Goal: Transaction & Acquisition: Purchase product/service

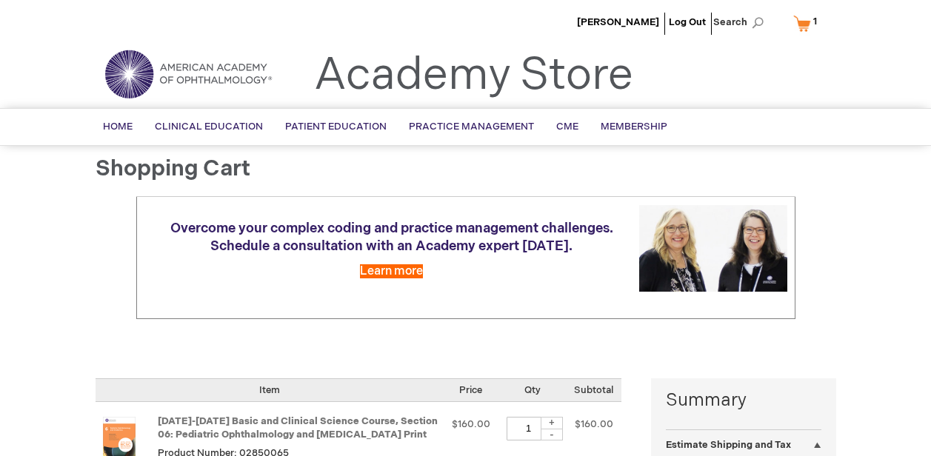
select select "US"
select select "36"
click at [804, 27] on link "My Cart 1 1 items" at bounding box center [808, 23] width 36 height 26
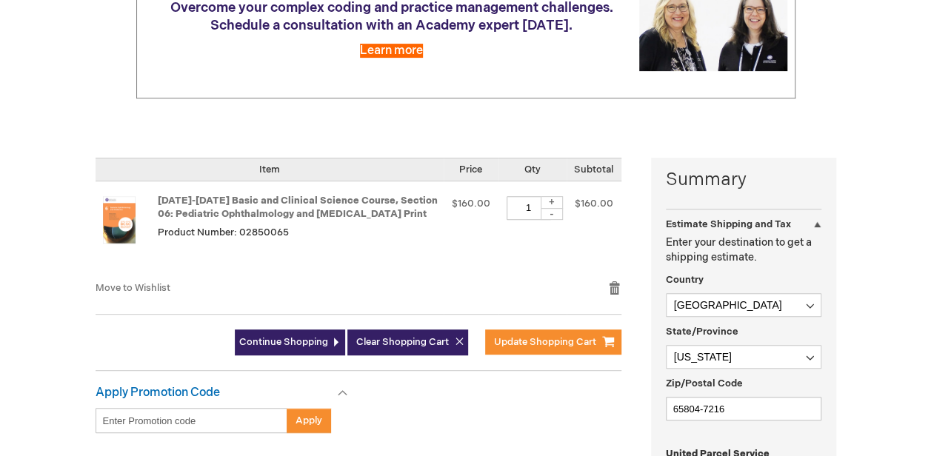
scroll to position [222, 0]
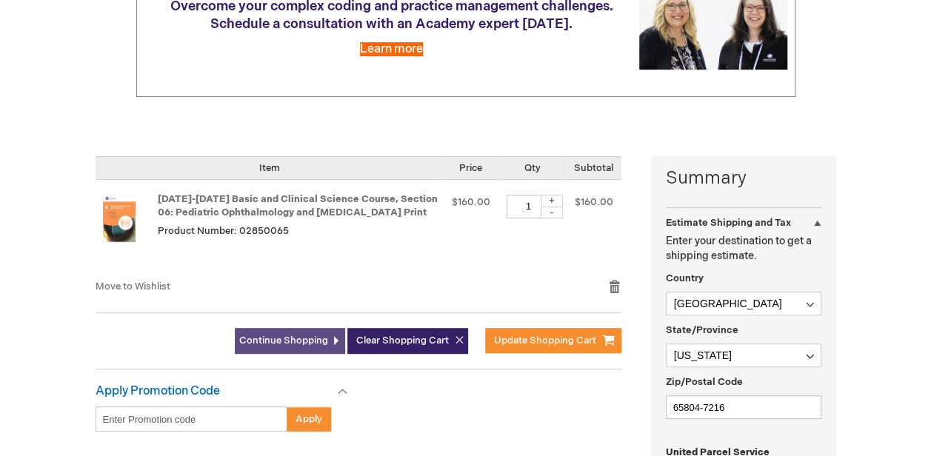
click at [259, 347] on link "Continue Shopping" at bounding box center [290, 341] width 110 height 26
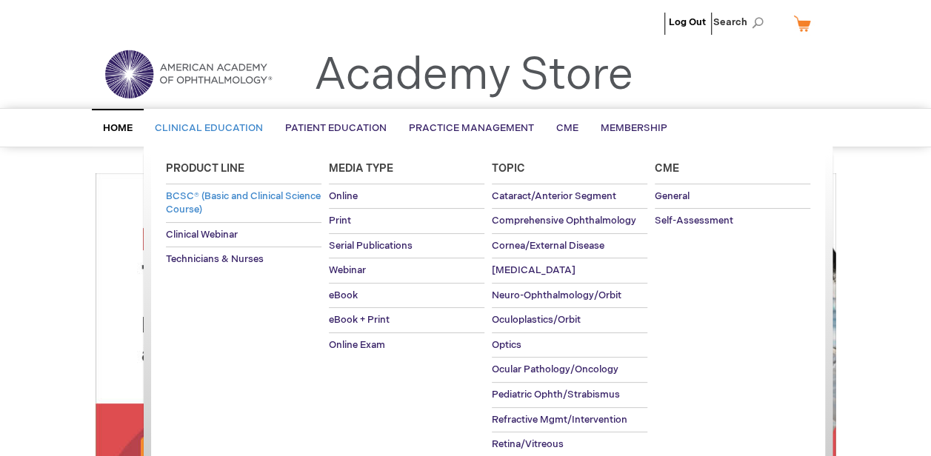
click at [196, 201] on span "BCSC® (Basic and Clinical Science Course)" at bounding box center [243, 203] width 155 height 26
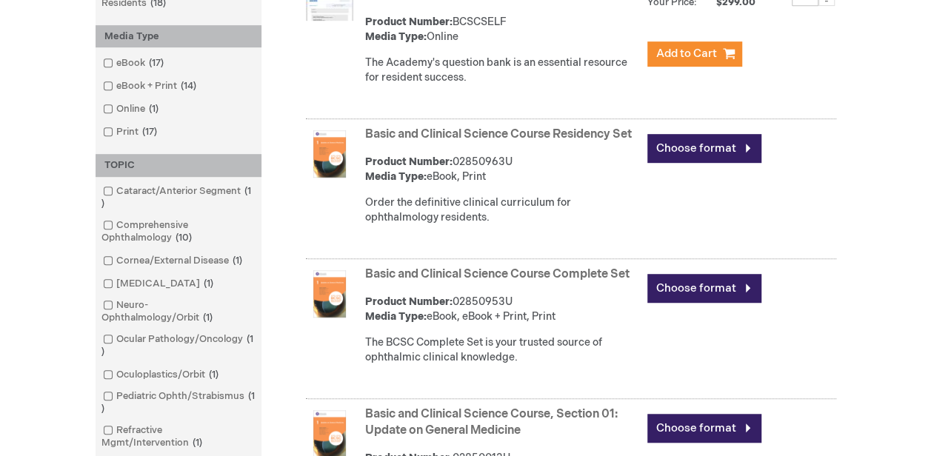
scroll to position [296, 0]
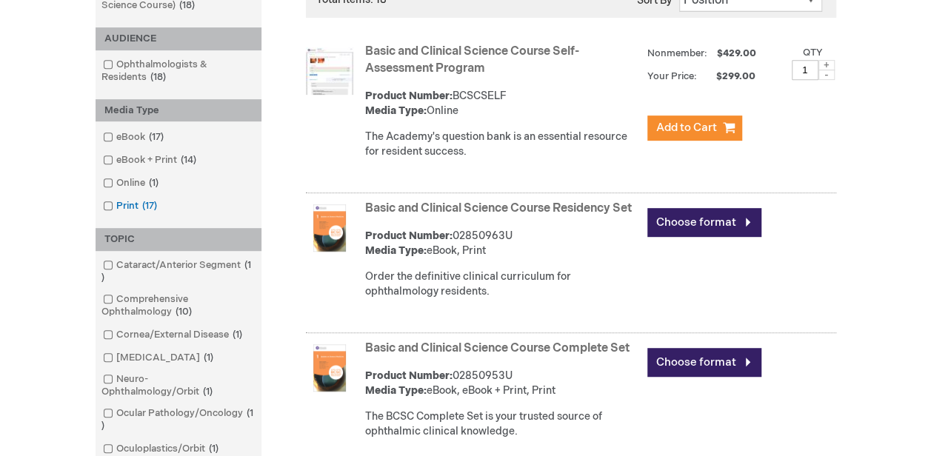
click at [116, 206] on span at bounding box center [116, 206] width 0 height 12
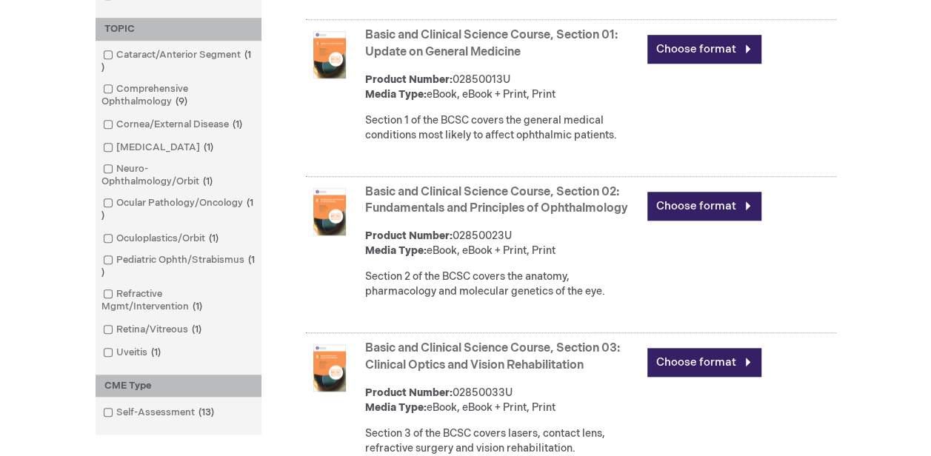
scroll to position [667, 0]
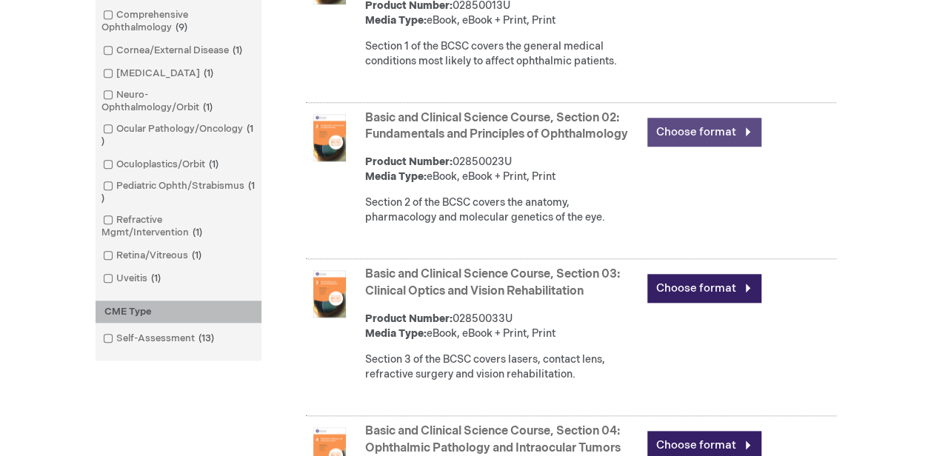
click at [696, 144] on link "Choose format" at bounding box center [704, 132] width 114 height 29
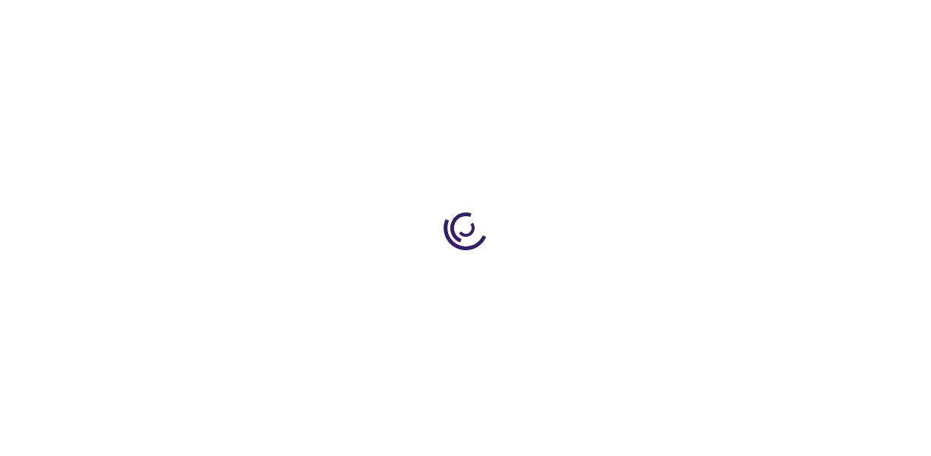
type input "0"
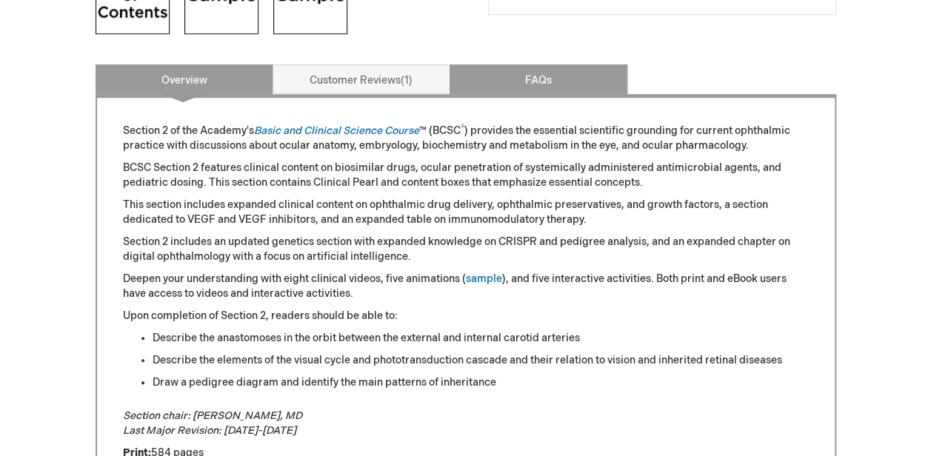
scroll to position [593, 0]
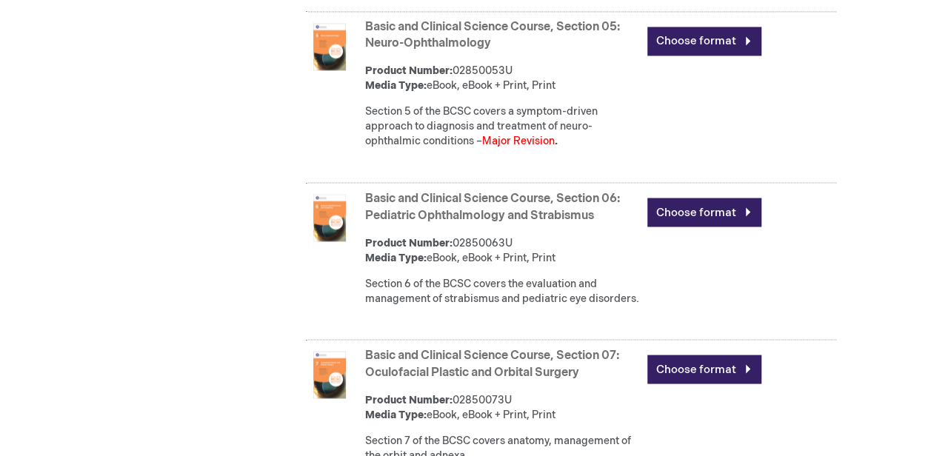
scroll to position [1259, 0]
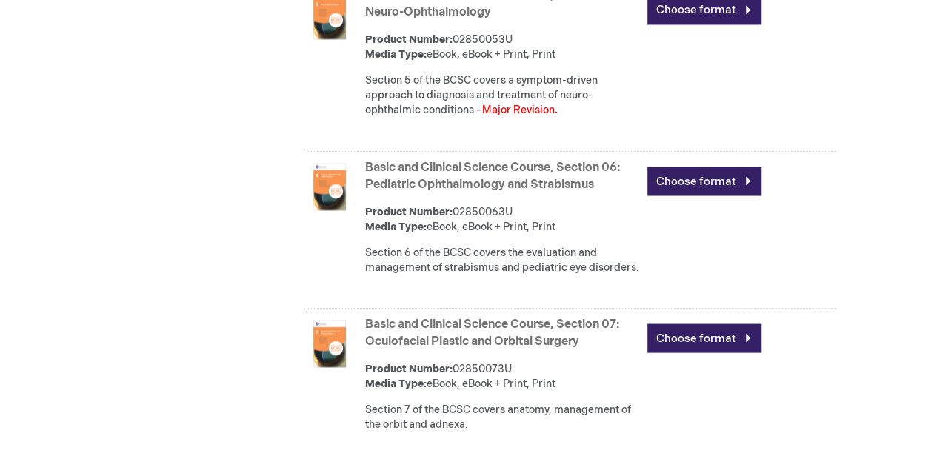
click at [423, 191] on link "Basic and Clinical Science Course, Section 06: Pediatric Ophthalmology and Stra…" at bounding box center [492, 175] width 255 height 31
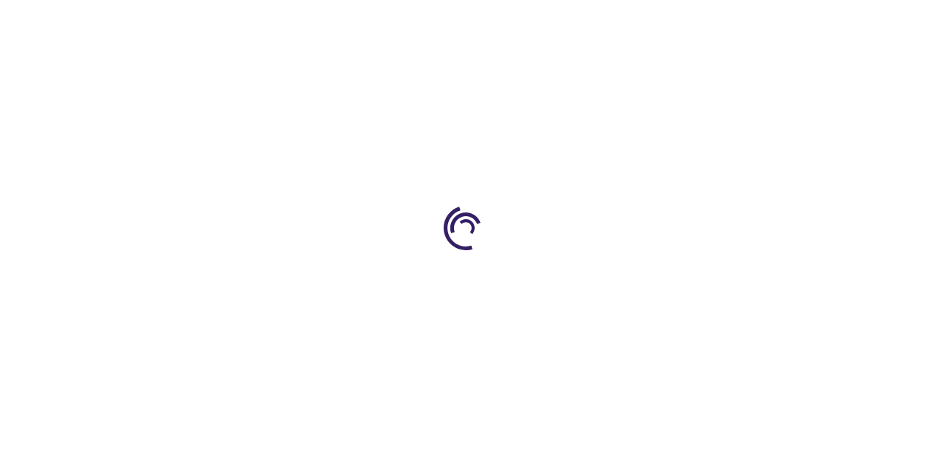
type input "0"
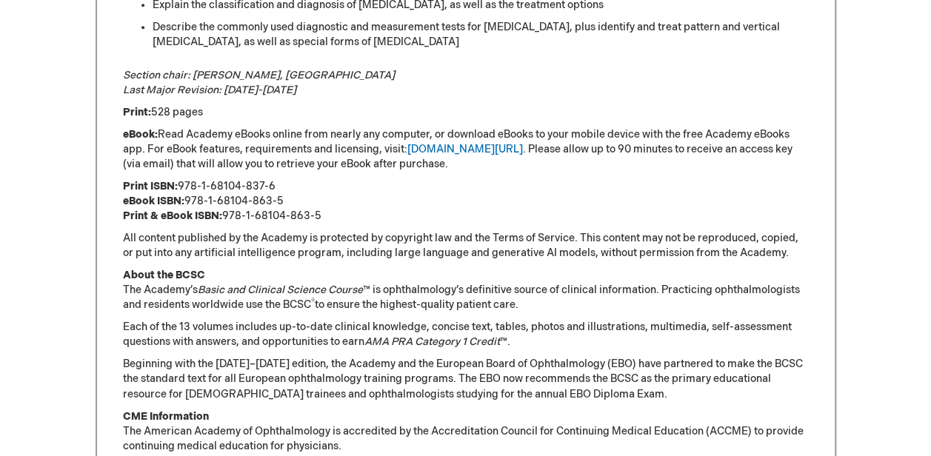
scroll to position [1037, 0]
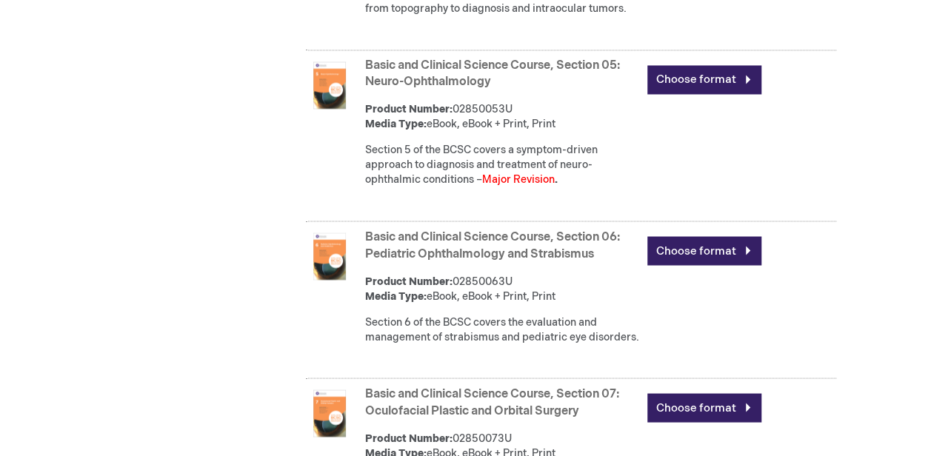
scroll to position [1259, 0]
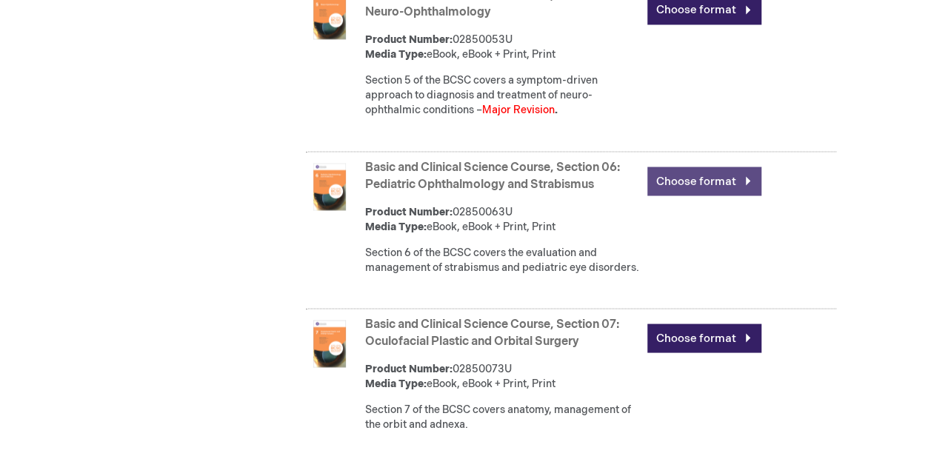
click at [705, 196] on link "Choose format" at bounding box center [704, 181] width 114 height 29
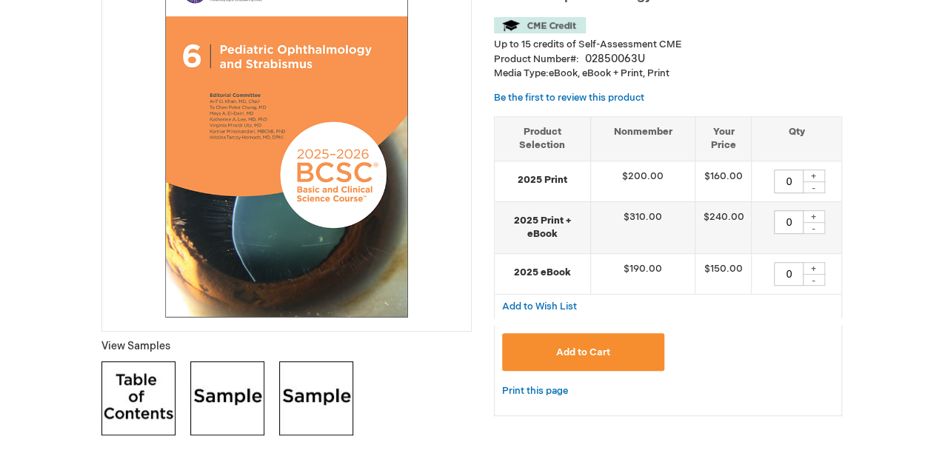
scroll to position [296, 0]
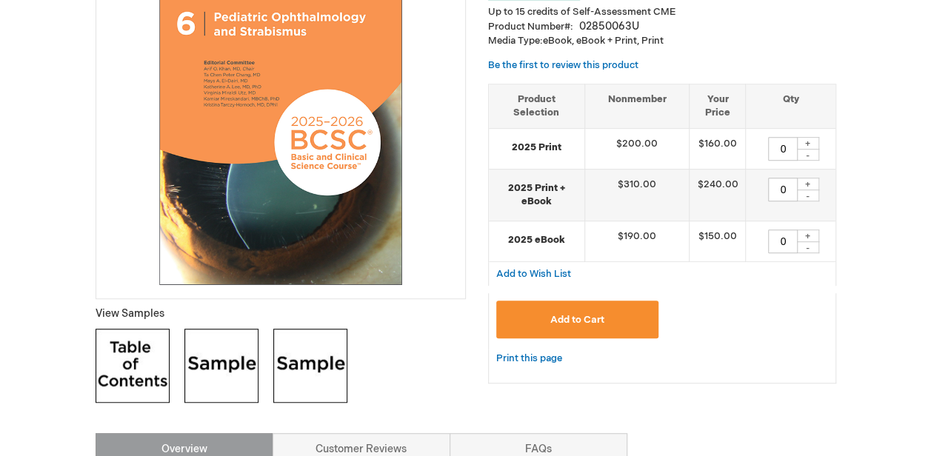
click at [808, 142] on div "+" at bounding box center [808, 143] width 22 height 13
type input "1"
click at [585, 311] on button "Add to Cart" at bounding box center [577, 320] width 163 height 38
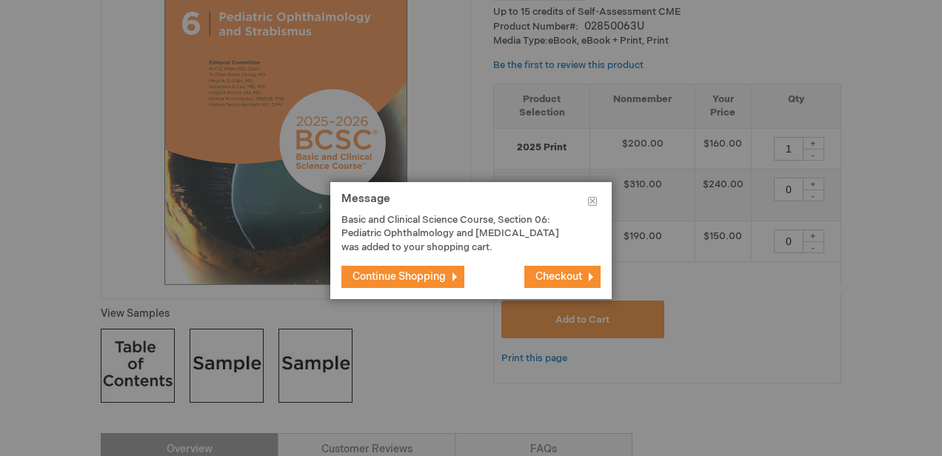
click at [572, 280] on span "Checkout" at bounding box center [559, 276] width 47 height 13
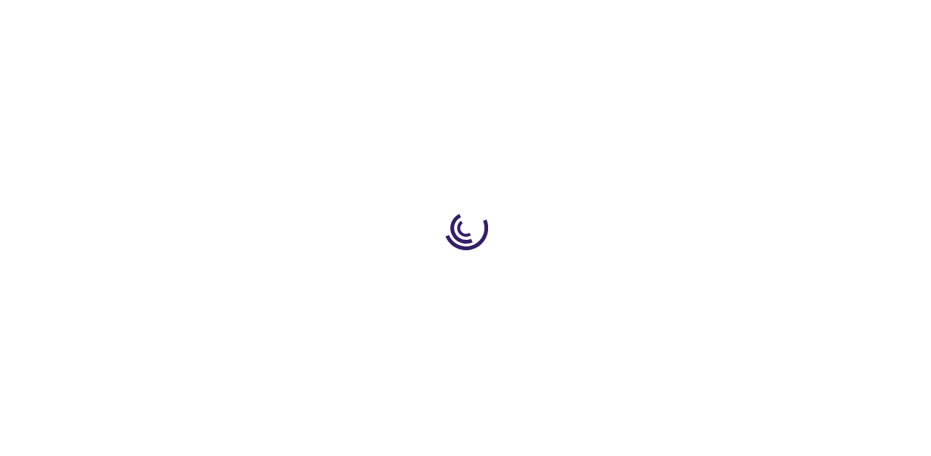
select select "US"
select select "36"
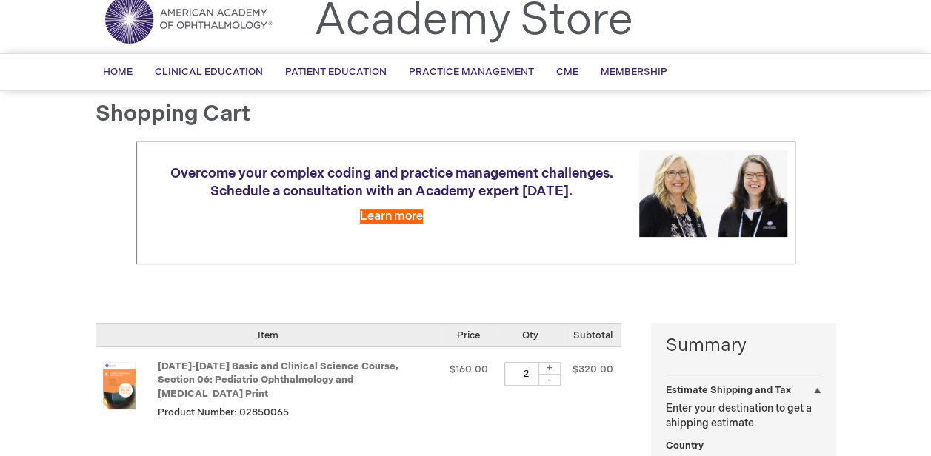
scroll to position [148, 0]
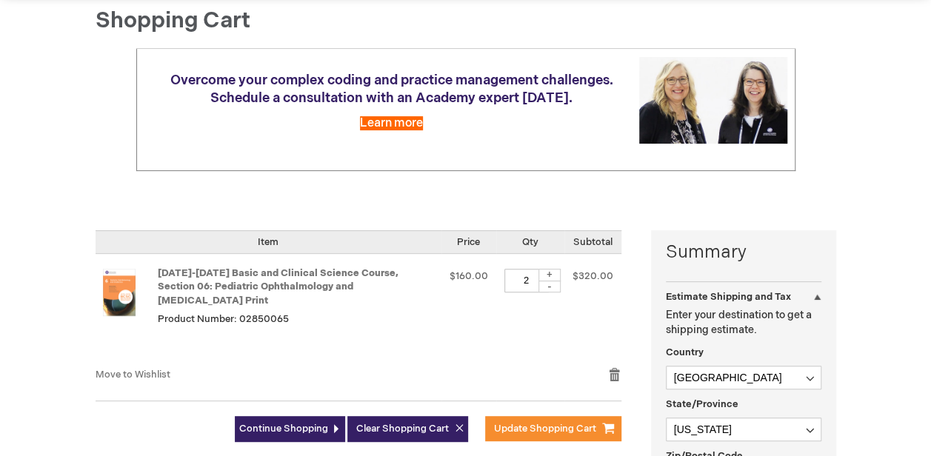
click at [554, 284] on div "-" at bounding box center [550, 287] width 22 height 12
type input "1"
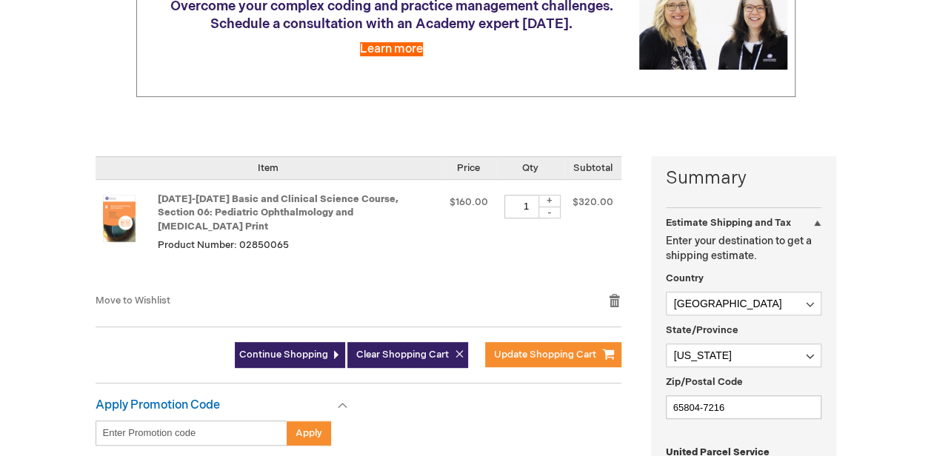
click at [419, 233] on div "2025-2026 Basic and Clinical Science Course, Section 06: Pediatric Ophthalmolog…" at bounding box center [297, 237] width 278 height 84
click at [524, 349] on span "Update Shopping Cart" at bounding box center [545, 355] width 102 height 12
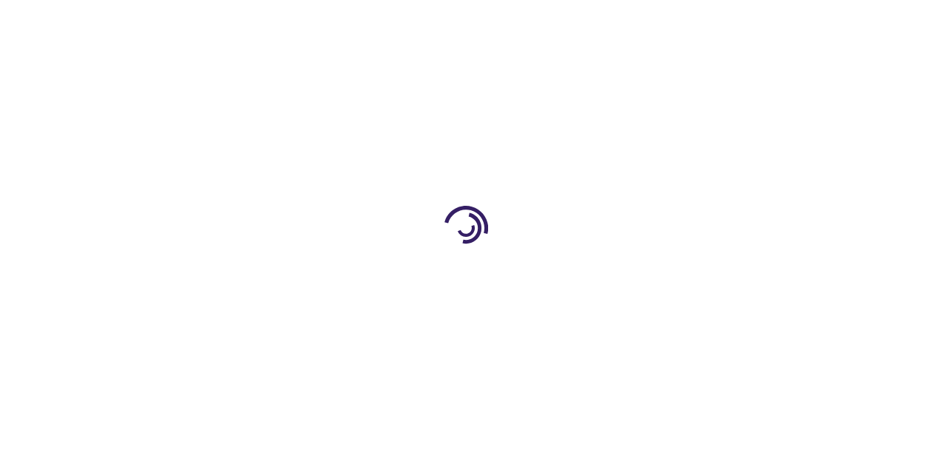
select select "US"
select select "36"
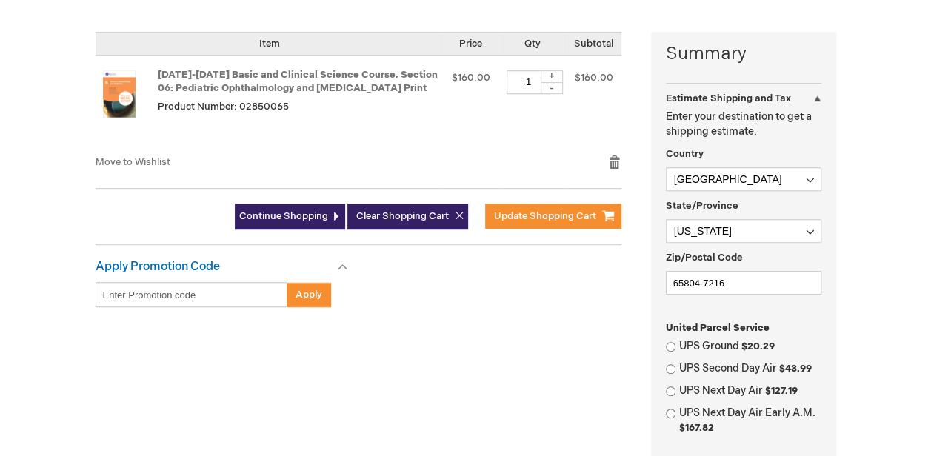
scroll to position [370, 0]
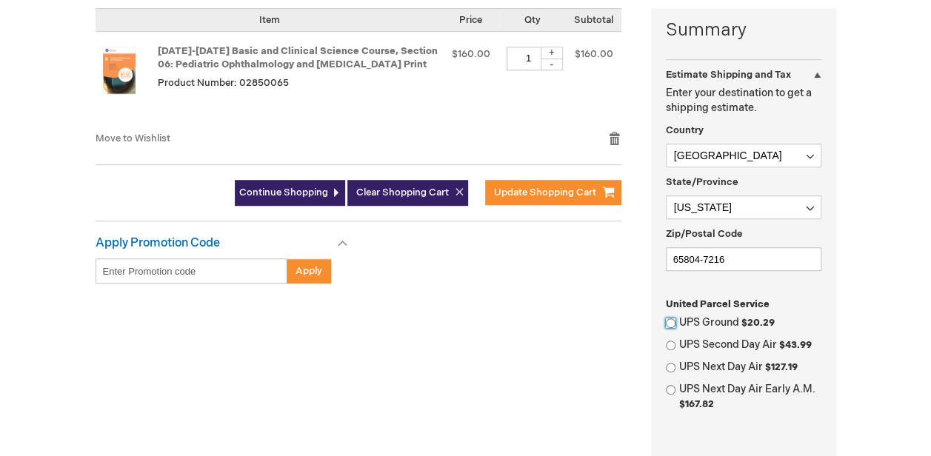
click at [670, 319] on input "UPS Ground $20.29" at bounding box center [671, 324] width 10 height 10
radio input "true"
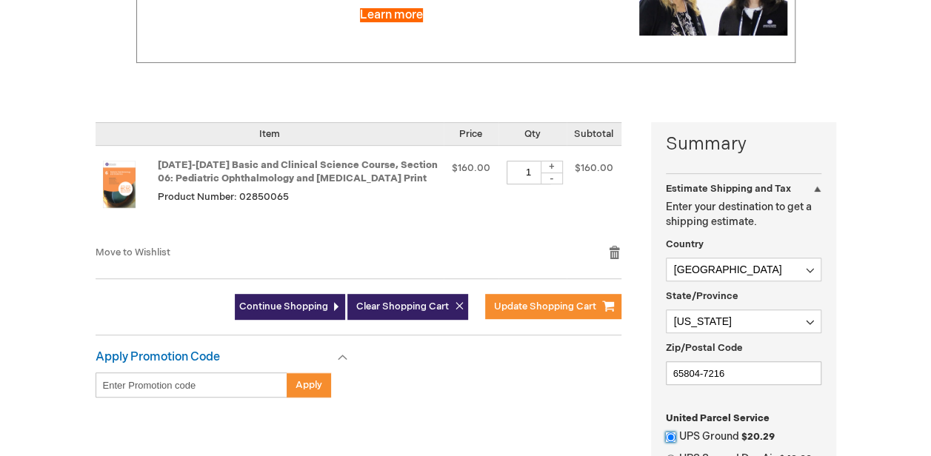
scroll to position [222, 0]
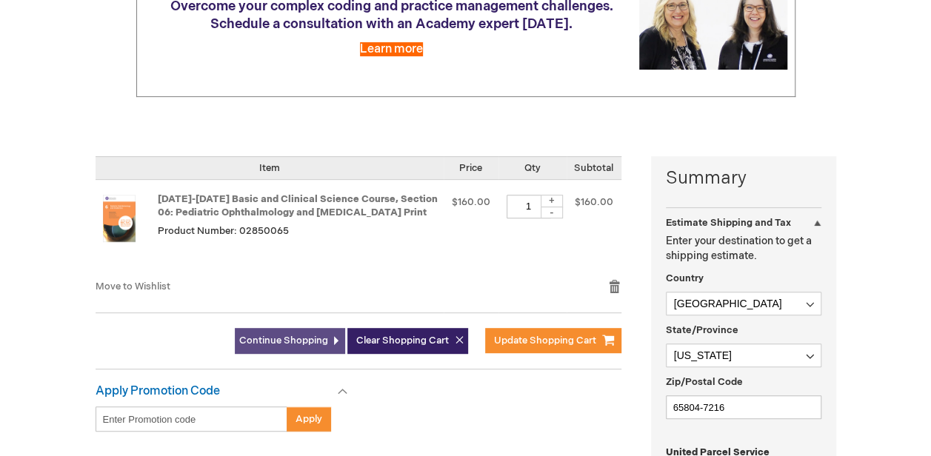
click at [317, 341] on span "Continue Shopping" at bounding box center [283, 341] width 89 height 12
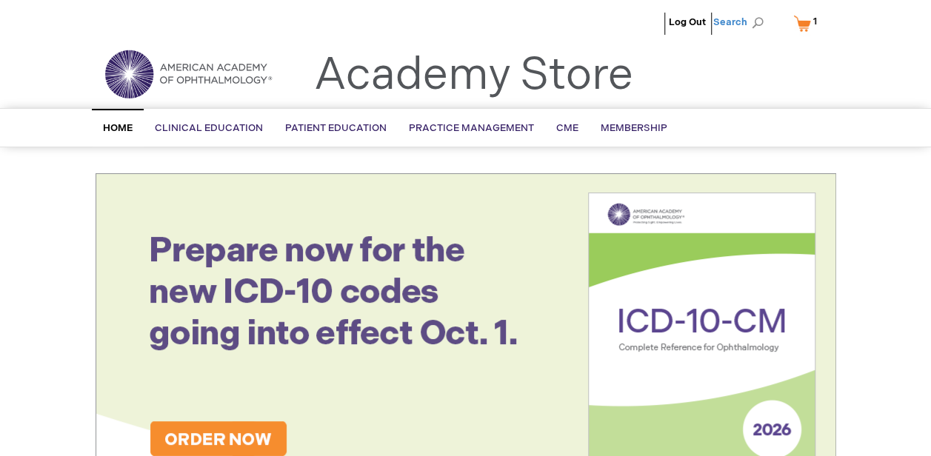
click at [761, 21] on span "Search" at bounding box center [741, 22] width 56 height 30
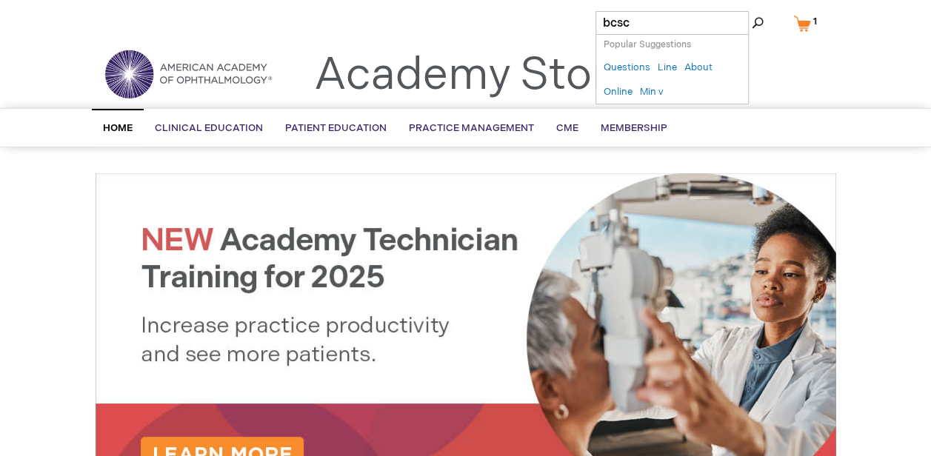
type input "bcsc"
click at [752, 11] on button "Search" at bounding box center [758, 23] width 12 height 24
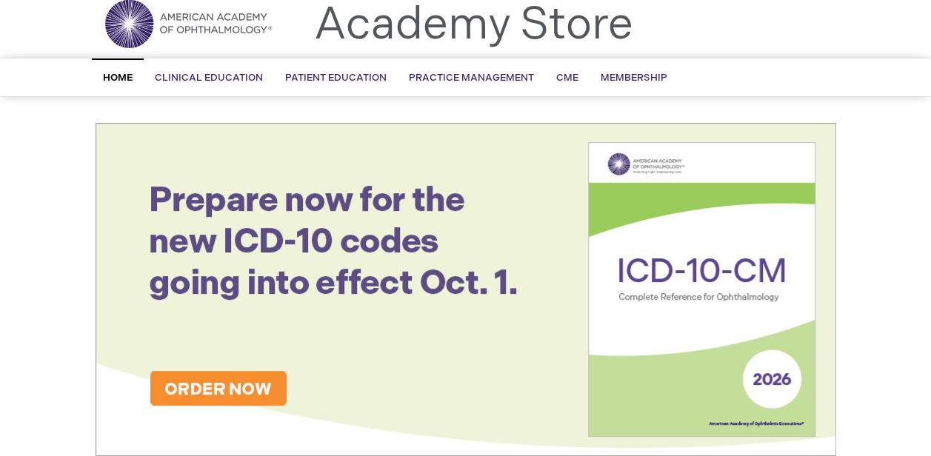
scroll to position [74, 0]
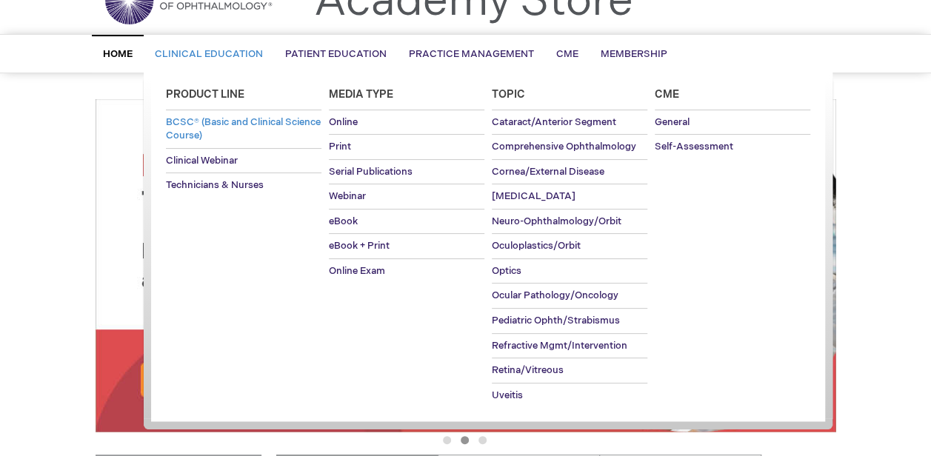
click at [199, 121] on span "BCSC® (Basic and Clinical Science Course)" at bounding box center [243, 129] width 155 height 26
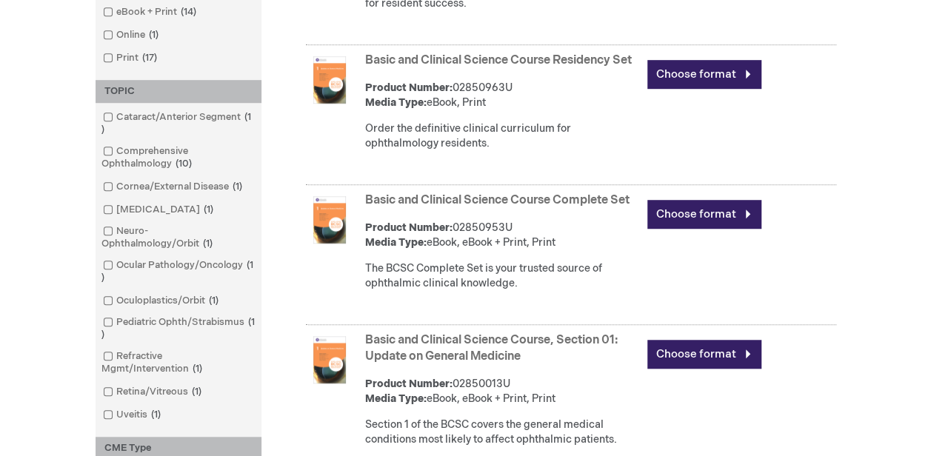
scroll to position [370, 0]
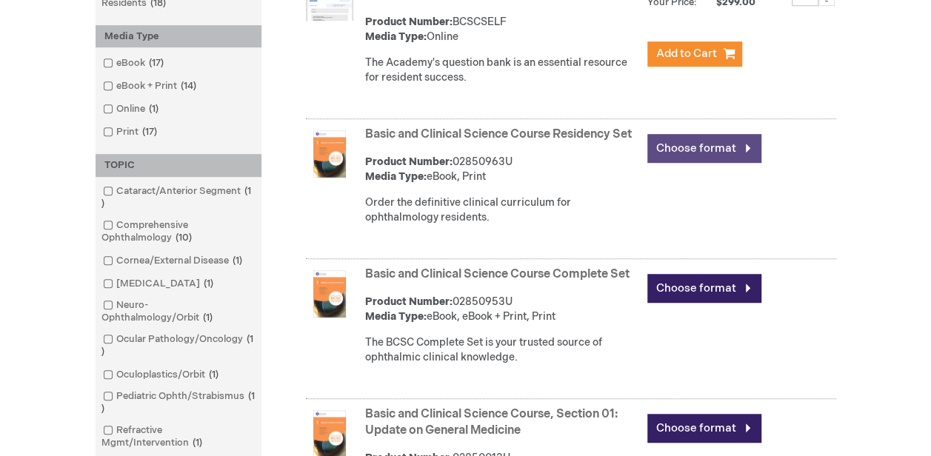
click at [693, 144] on link "Choose format" at bounding box center [704, 148] width 114 height 29
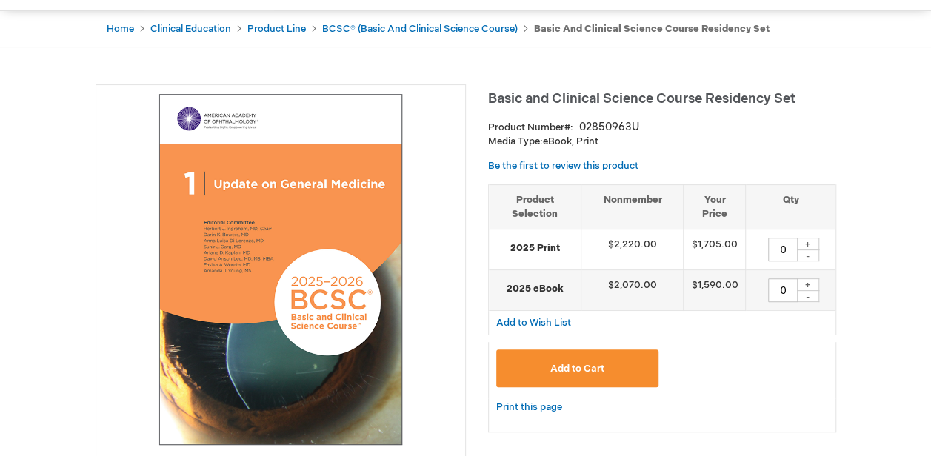
scroll to position [148, 0]
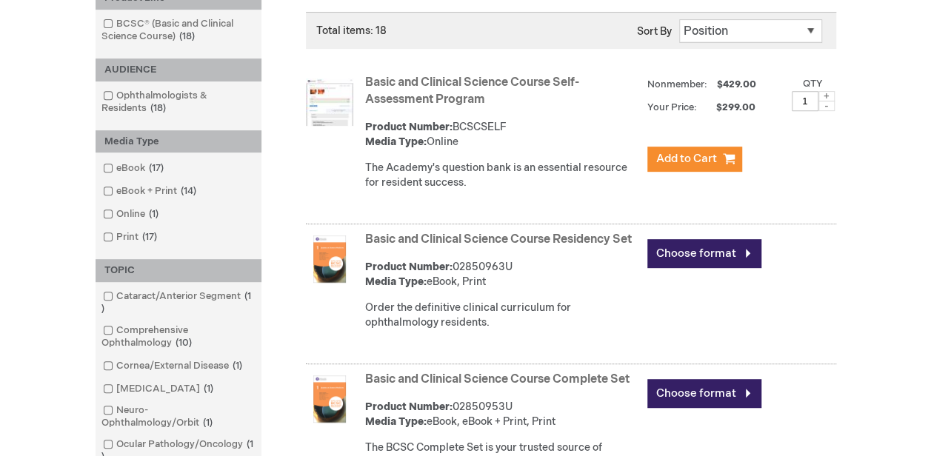
scroll to position [222, 0]
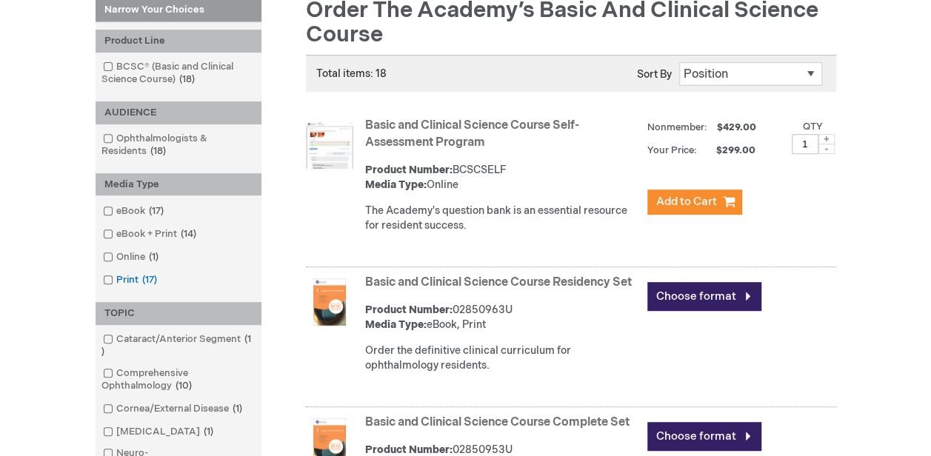
click at [116, 282] on span at bounding box center [116, 280] width 0 height 12
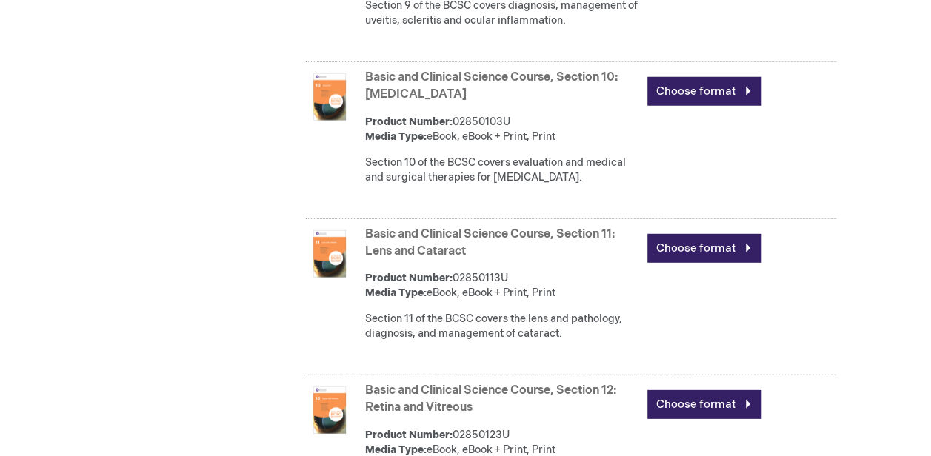
scroll to position [2000, 0]
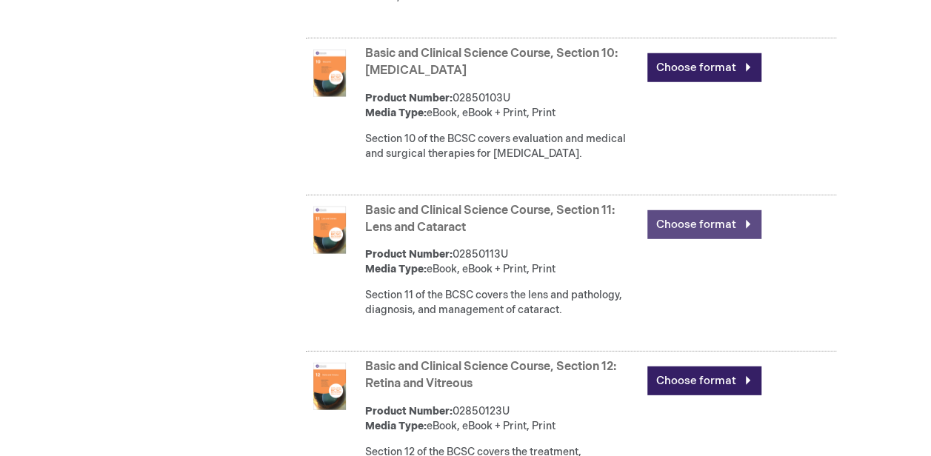
click at [690, 239] on link "Choose format" at bounding box center [704, 224] width 114 height 29
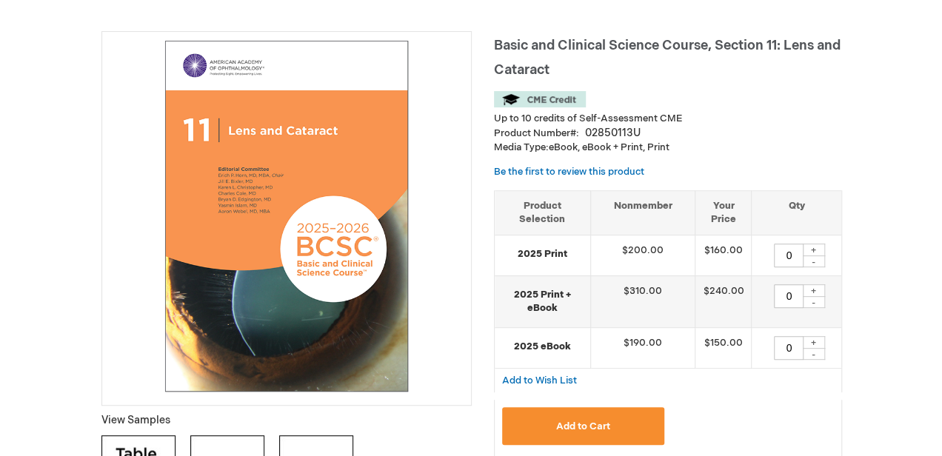
scroll to position [222, 0]
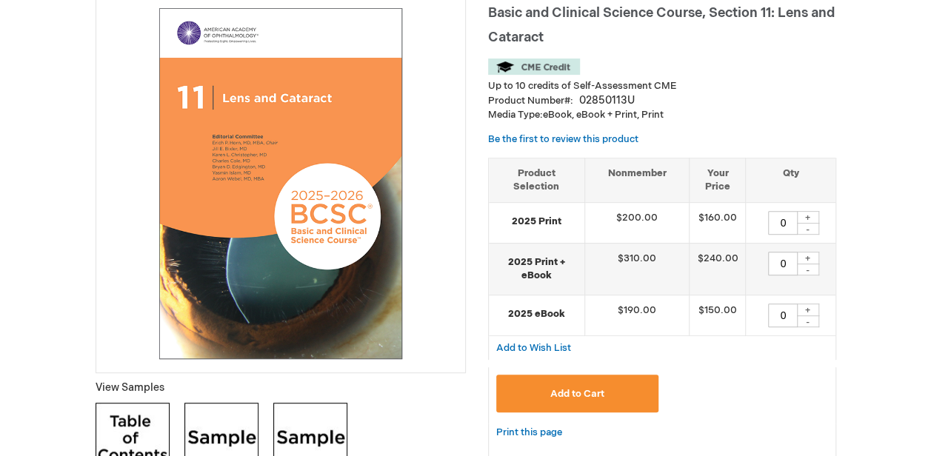
click at [810, 213] on div "+" at bounding box center [808, 217] width 22 height 13
type input "1"
click at [607, 396] on button "Add to Cart" at bounding box center [577, 394] width 163 height 38
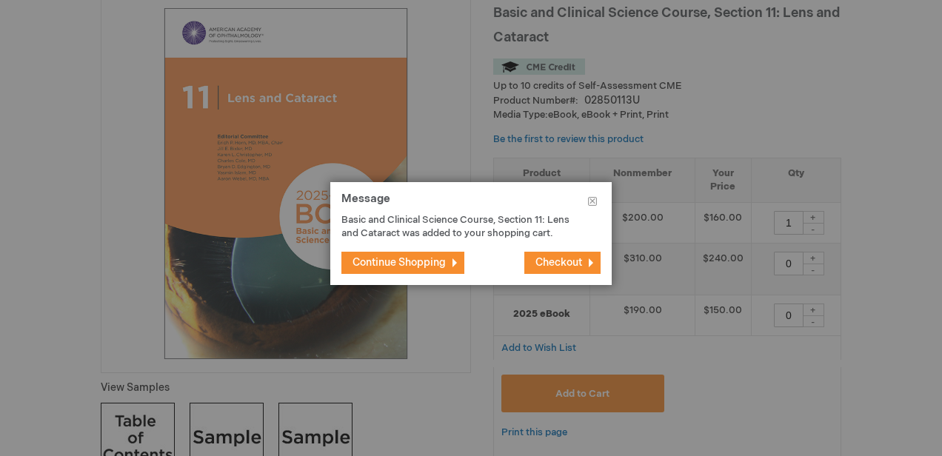
click at [553, 259] on span "Checkout" at bounding box center [559, 262] width 47 height 13
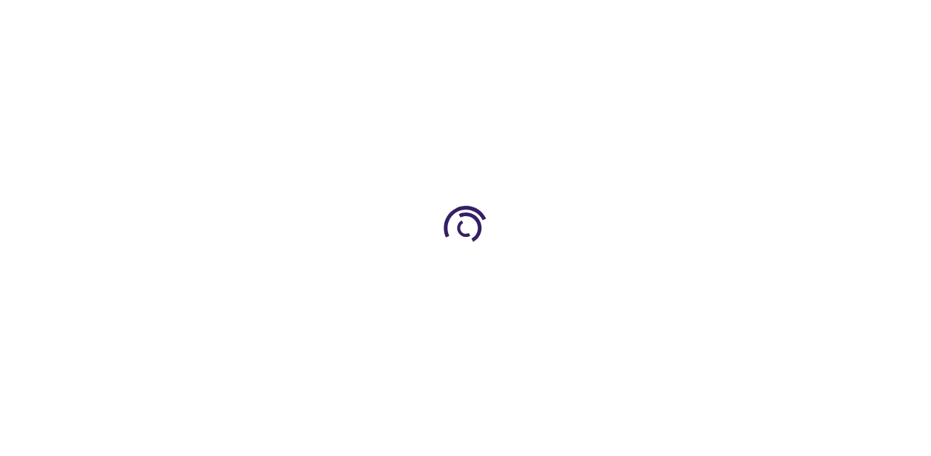
select select "US"
select select "36"
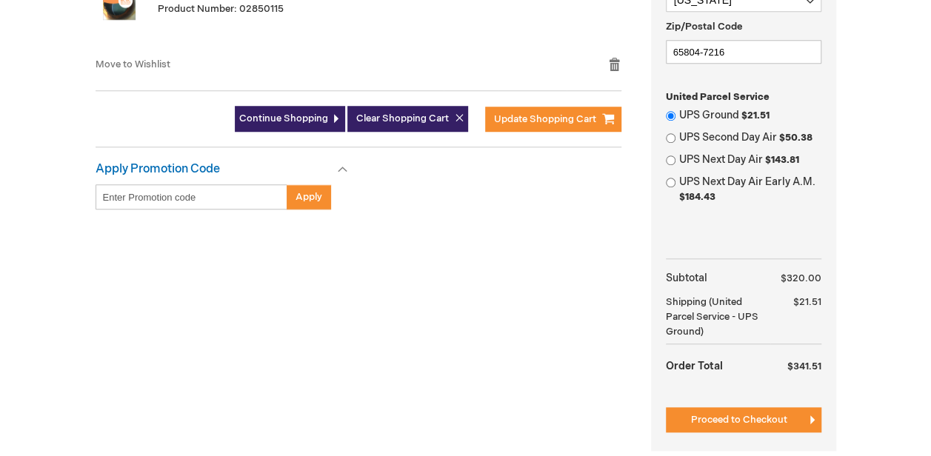
scroll to position [593, 0]
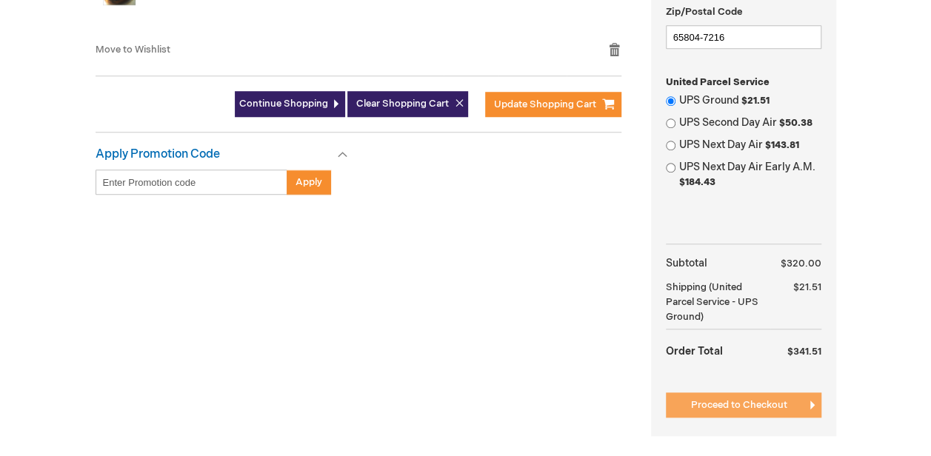
click at [730, 399] on span "Proceed to Checkout" at bounding box center [739, 405] width 96 height 12
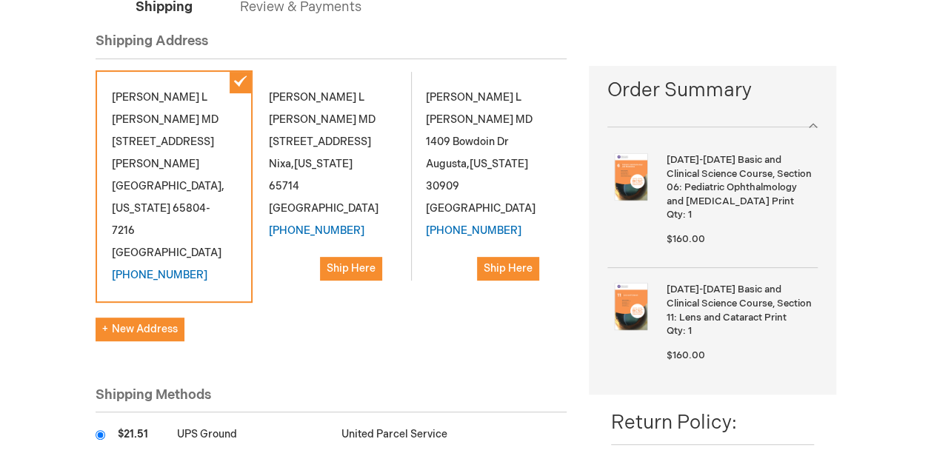
scroll to position [148, 0]
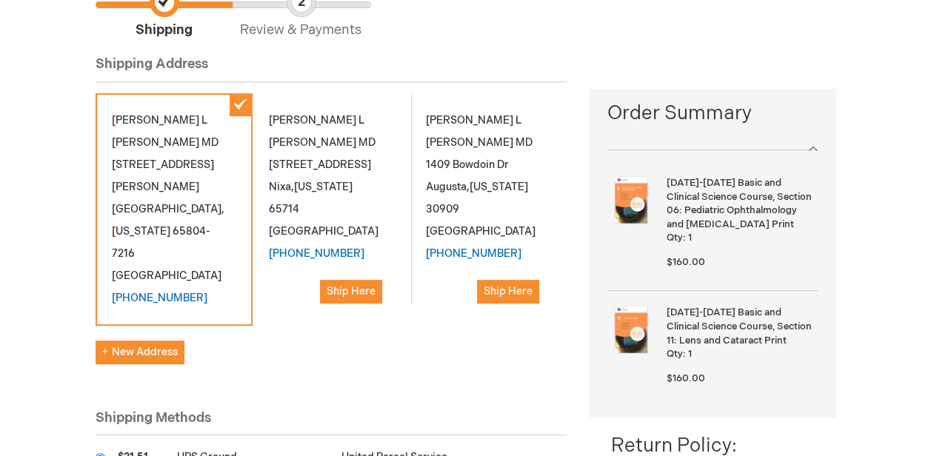
click at [184, 151] on div "[PERSON_NAME] MD [STREET_ADDRESS][PERSON_NAME][US_STATE] [PHONE_NUMBER]" at bounding box center [174, 209] width 157 height 233
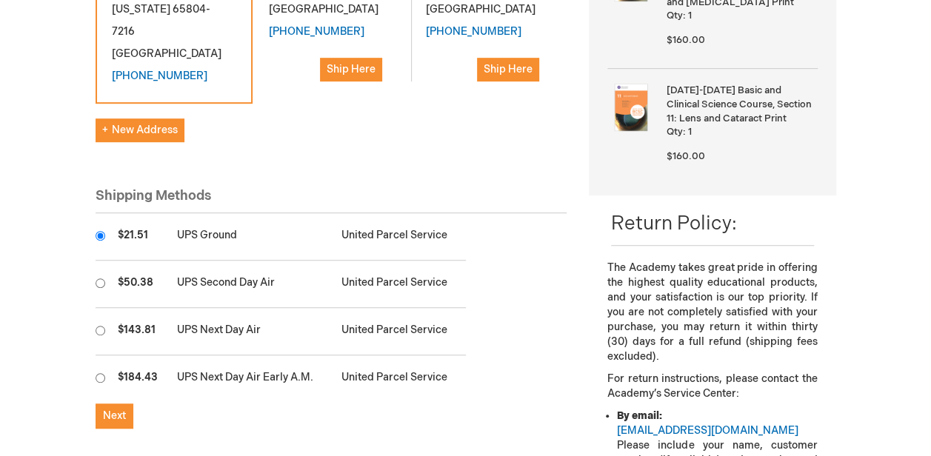
scroll to position [519, 0]
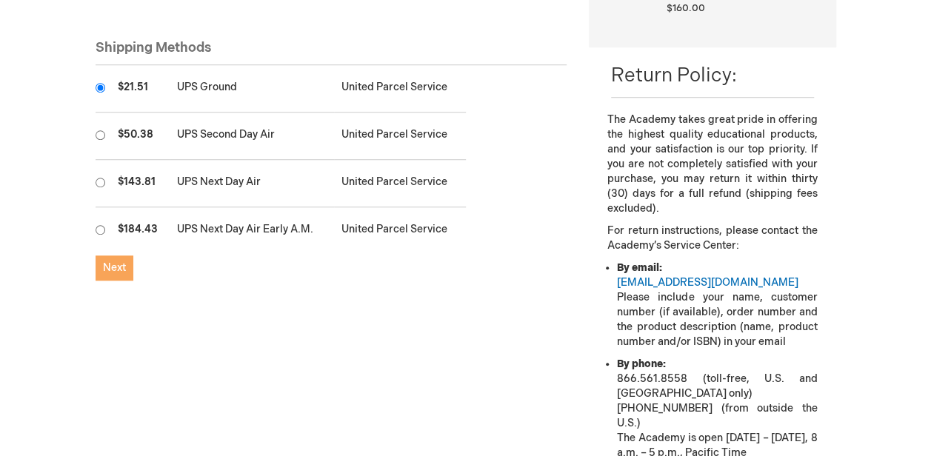
click at [117, 262] on span "Next" at bounding box center [114, 268] width 23 height 13
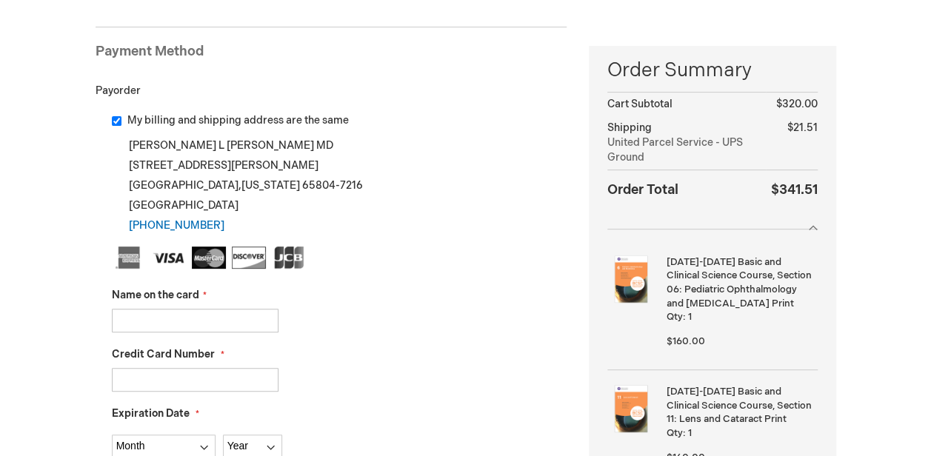
scroll to position [222, 0]
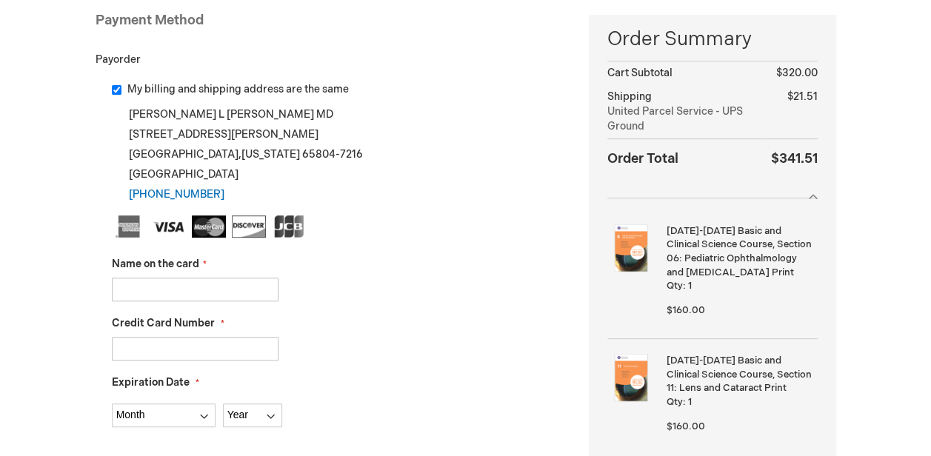
click at [186, 290] on input "Name on the card" at bounding box center [195, 290] width 167 height 24
type input "[PERSON_NAME] MD"
click at [172, 339] on input "Credit Card Number" at bounding box center [195, 349] width 167 height 24
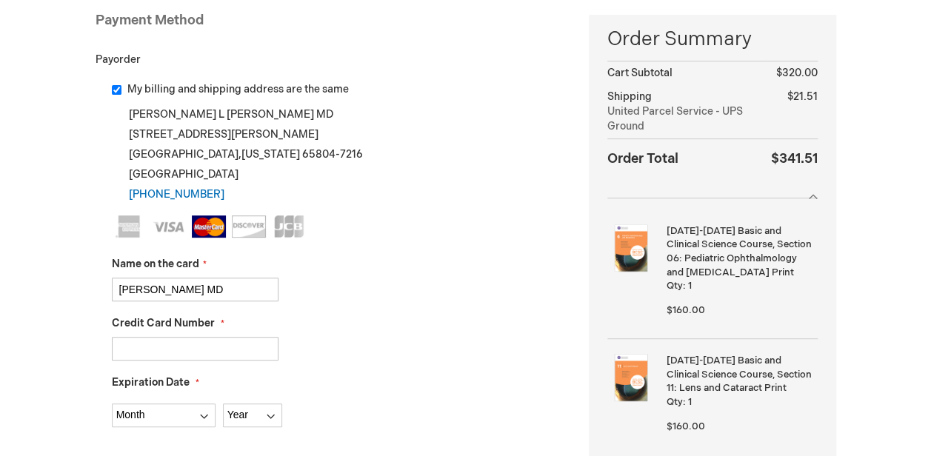
type input "[CREDIT_CARD_NUMBER]"
click at [183, 417] on select "Month [DATE] - [DATE] - [DATE] - [DATE] - [DATE] - [DATE] - [DATE] - [DATE] - […" at bounding box center [164, 416] width 104 height 24
select select "2"
click at [112, 404] on select "Month [DATE] - [DATE] - [DATE] - [DATE] - [DATE] - [DATE] - [DATE] - [DATE] - […" at bounding box center [164, 416] width 104 height 24
click at [255, 410] on select "Year 2025 2026 2027 2028 2029 2030 2031 2032 2033 2034 2035" at bounding box center [252, 416] width 59 height 24
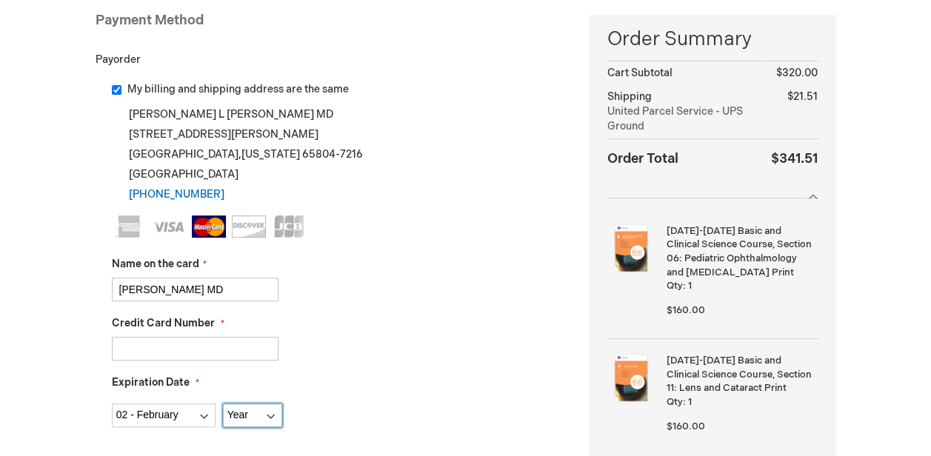
select select "2026"
click at [223, 404] on select "Year 2025 2026 2027 2028 2029 2030 2031 2032 2033 2034 2035" at bounding box center [252, 416] width 59 height 24
click at [373, 359] on div "5475560600296808" at bounding box center [340, 349] width 456 height 24
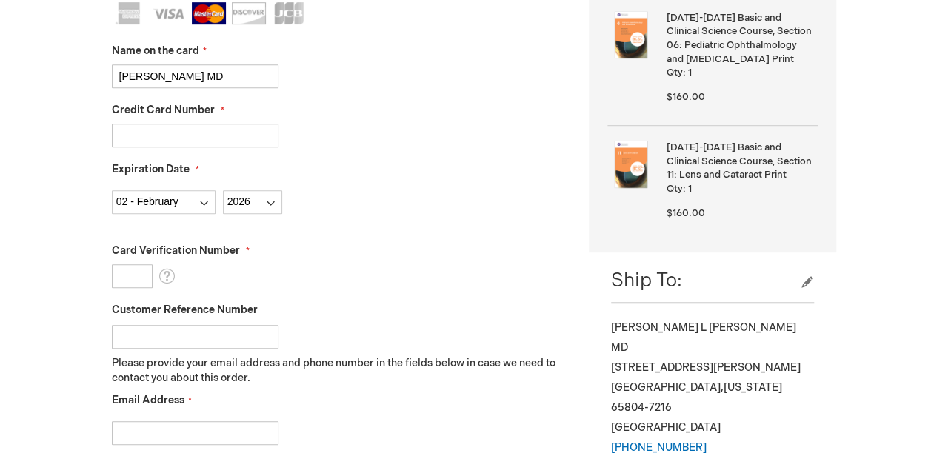
scroll to position [444, 0]
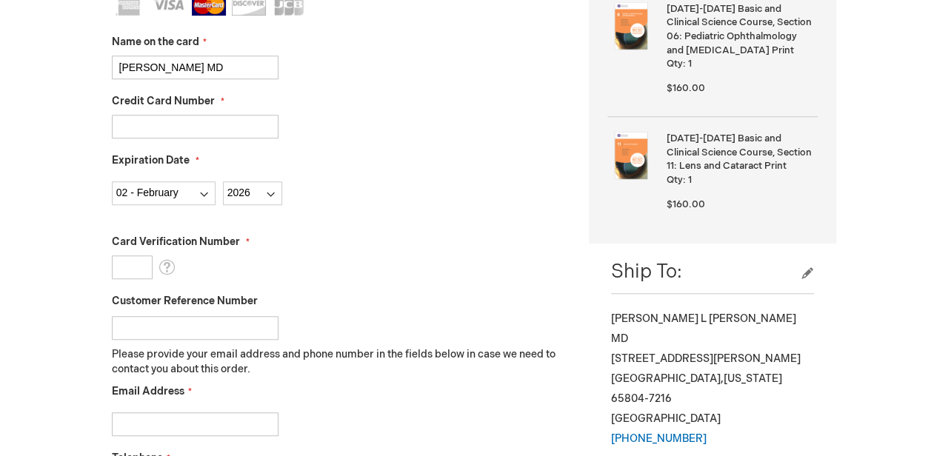
click at [142, 261] on input "Card Verification Number" at bounding box center [132, 268] width 41 height 24
type input "313"
click at [258, 279] on fieldset "Name on the card Judd L McNaughton MD Credit Card Number 5475560600296808 Expir…" at bounding box center [340, 255] width 456 height 524
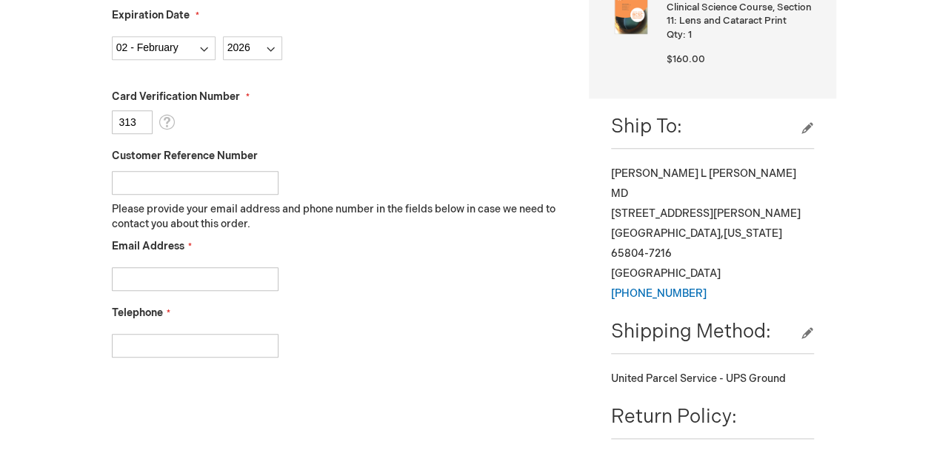
scroll to position [593, 0]
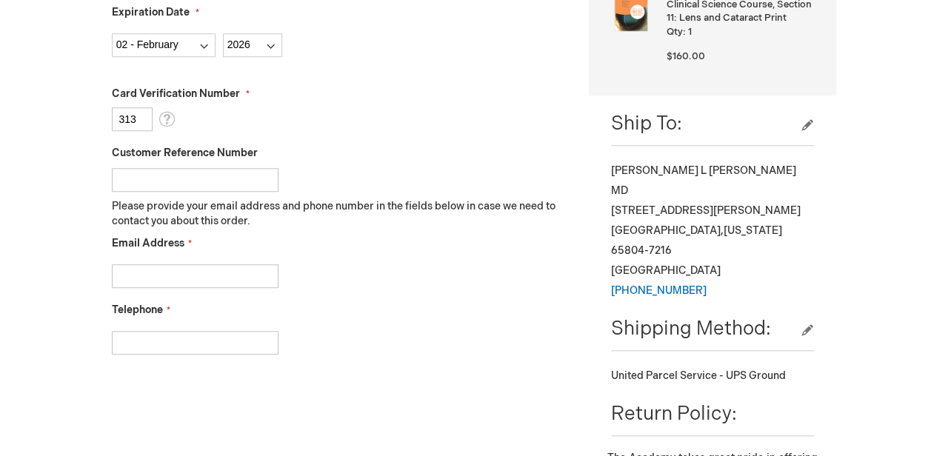
click at [207, 275] on input "Email Address" at bounding box center [195, 276] width 167 height 24
type input "mcnaughton@417eyecare.com"
type input "4178871965"
click at [336, 320] on div "Telephone 4178871965" at bounding box center [340, 329] width 456 height 52
checkbox input "true"
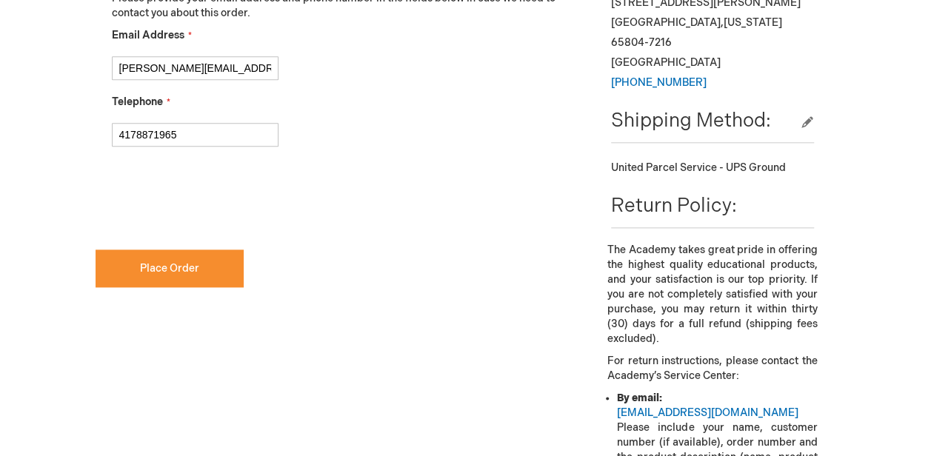
scroll to position [815, 0]
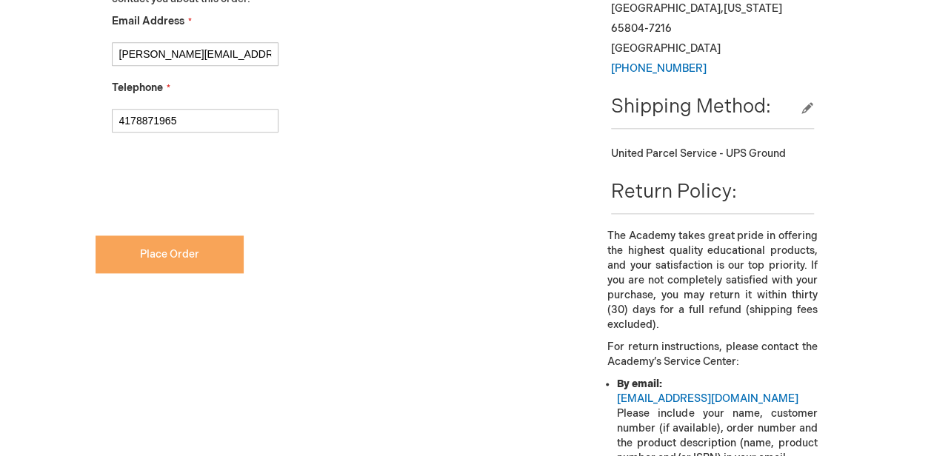
click at [221, 256] on button "Place Order" at bounding box center [170, 255] width 148 height 38
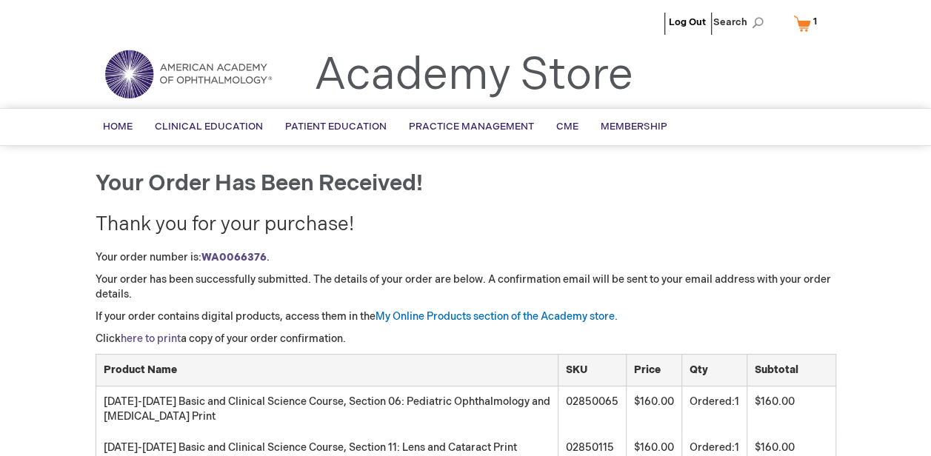
click at [164, 336] on link "here to print" at bounding box center [151, 339] width 60 height 13
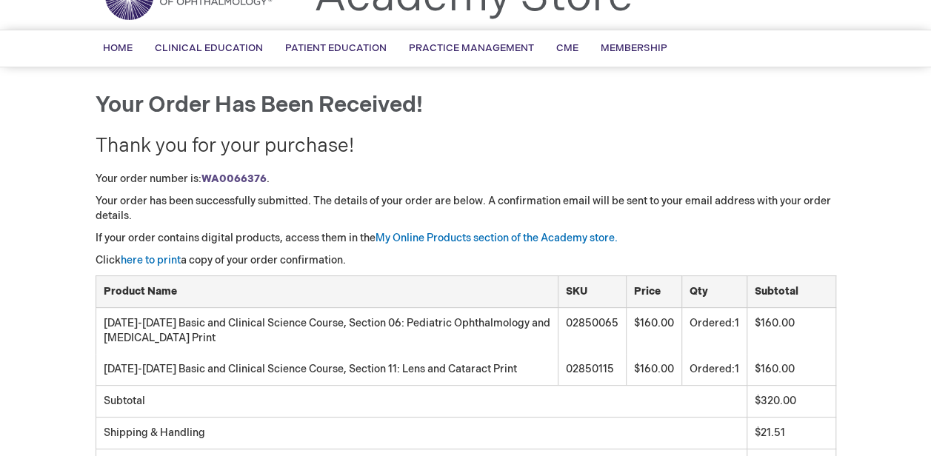
scroll to position [222, 0]
